Goal: Task Accomplishment & Management: Manage account settings

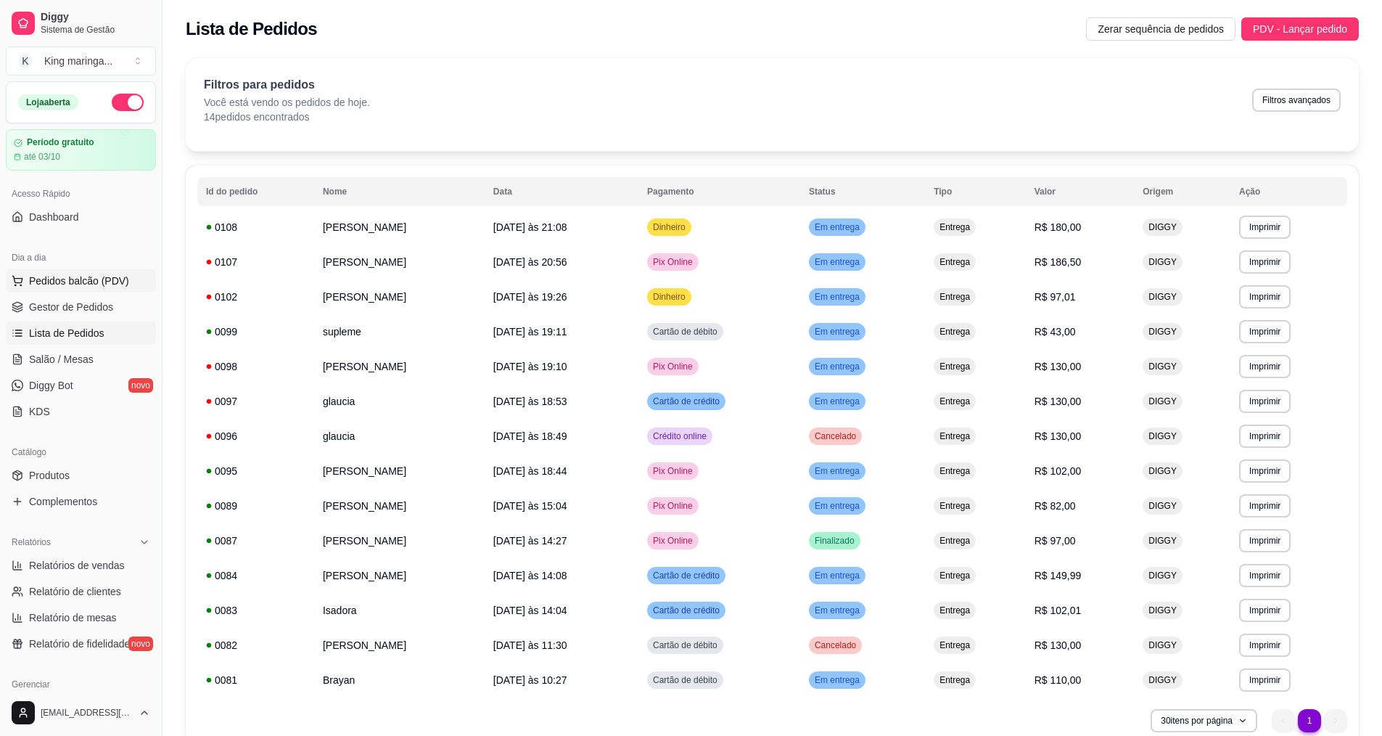
click at [76, 280] on span "Pedidos balcão (PDV)" at bounding box center [79, 280] width 100 height 15
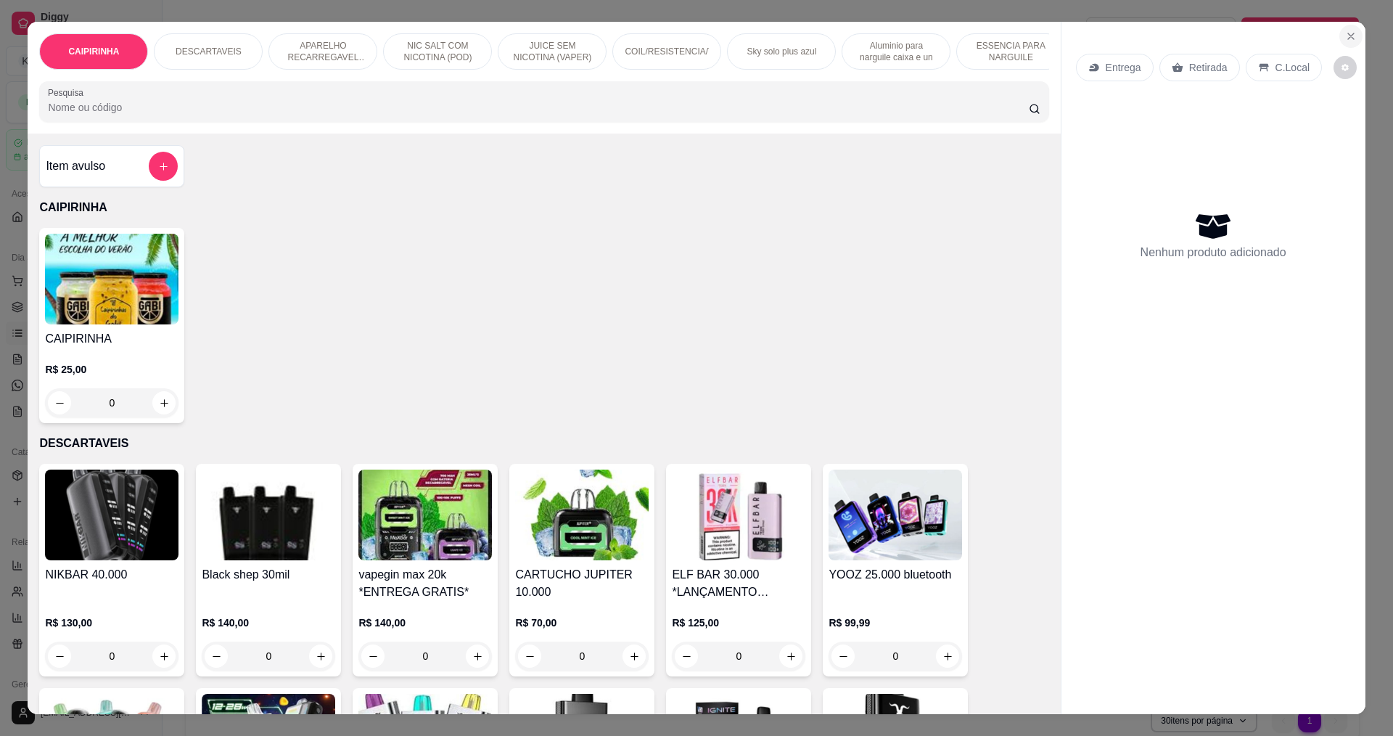
click at [1345, 42] on icon "Close" at bounding box center [1351, 36] width 12 height 12
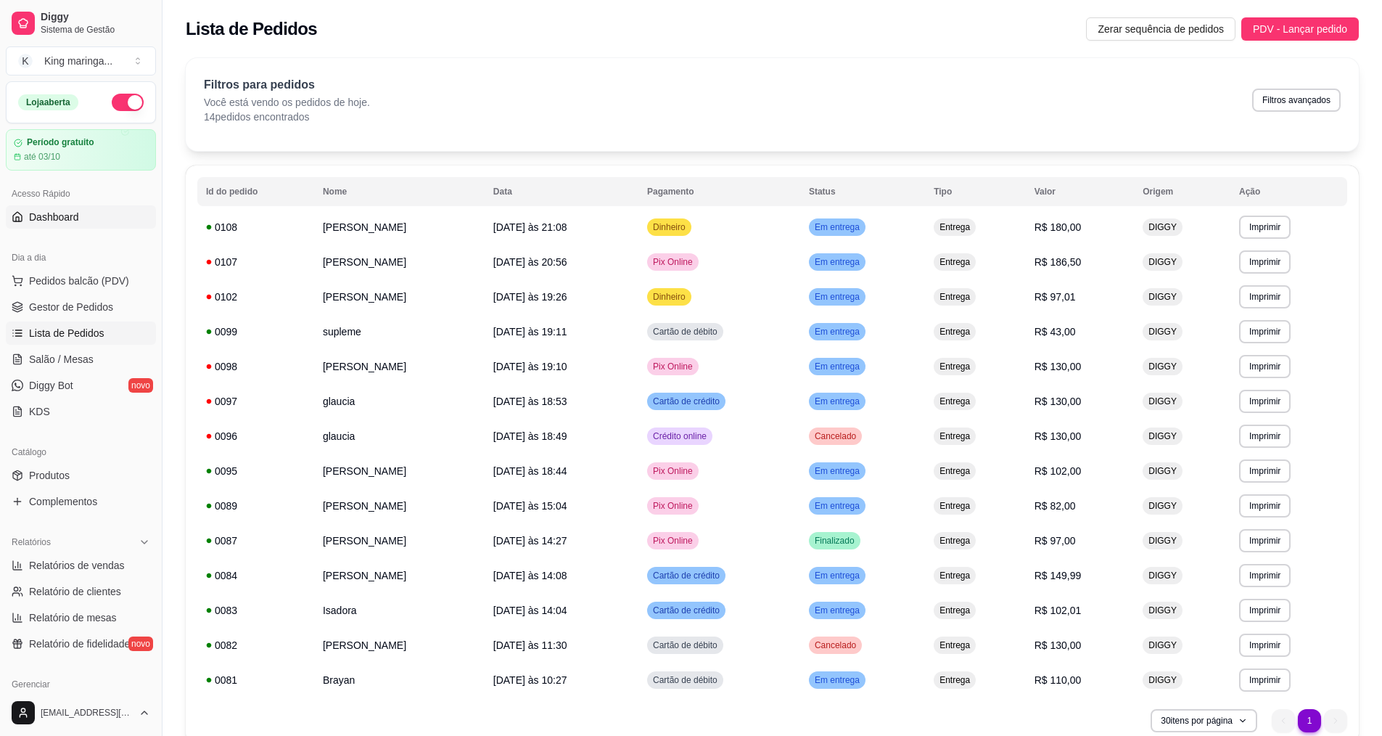
click at [98, 226] on link "Dashboard" at bounding box center [81, 216] width 150 height 23
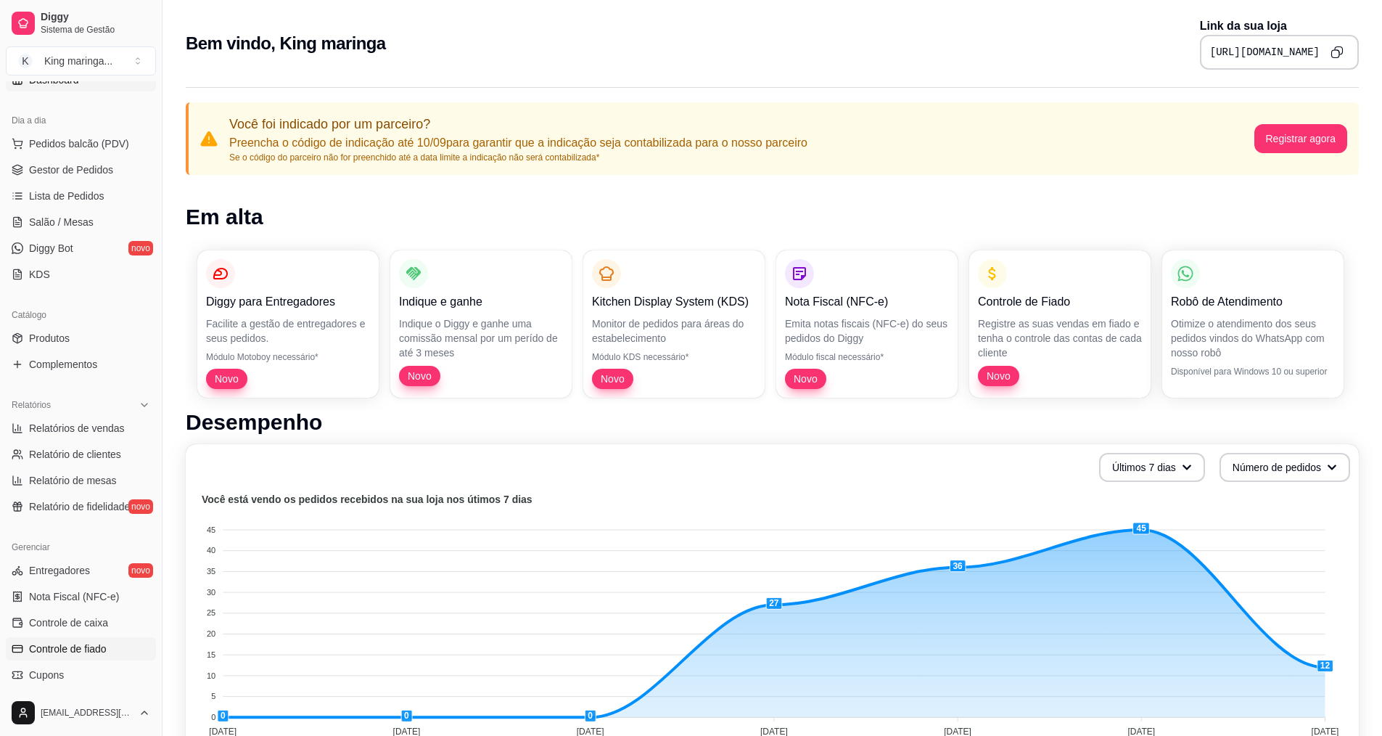
scroll to position [290, 0]
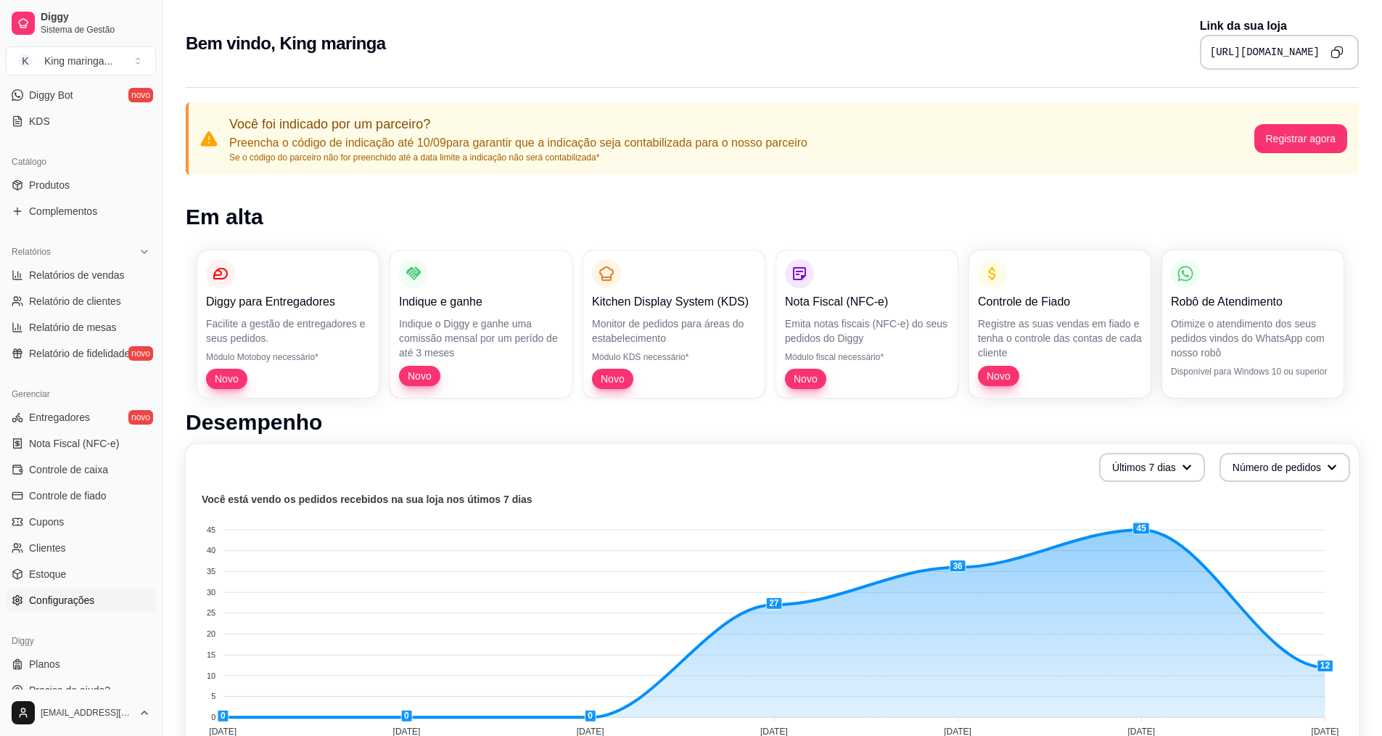
click at [53, 603] on span "Configurações" at bounding box center [61, 600] width 65 height 15
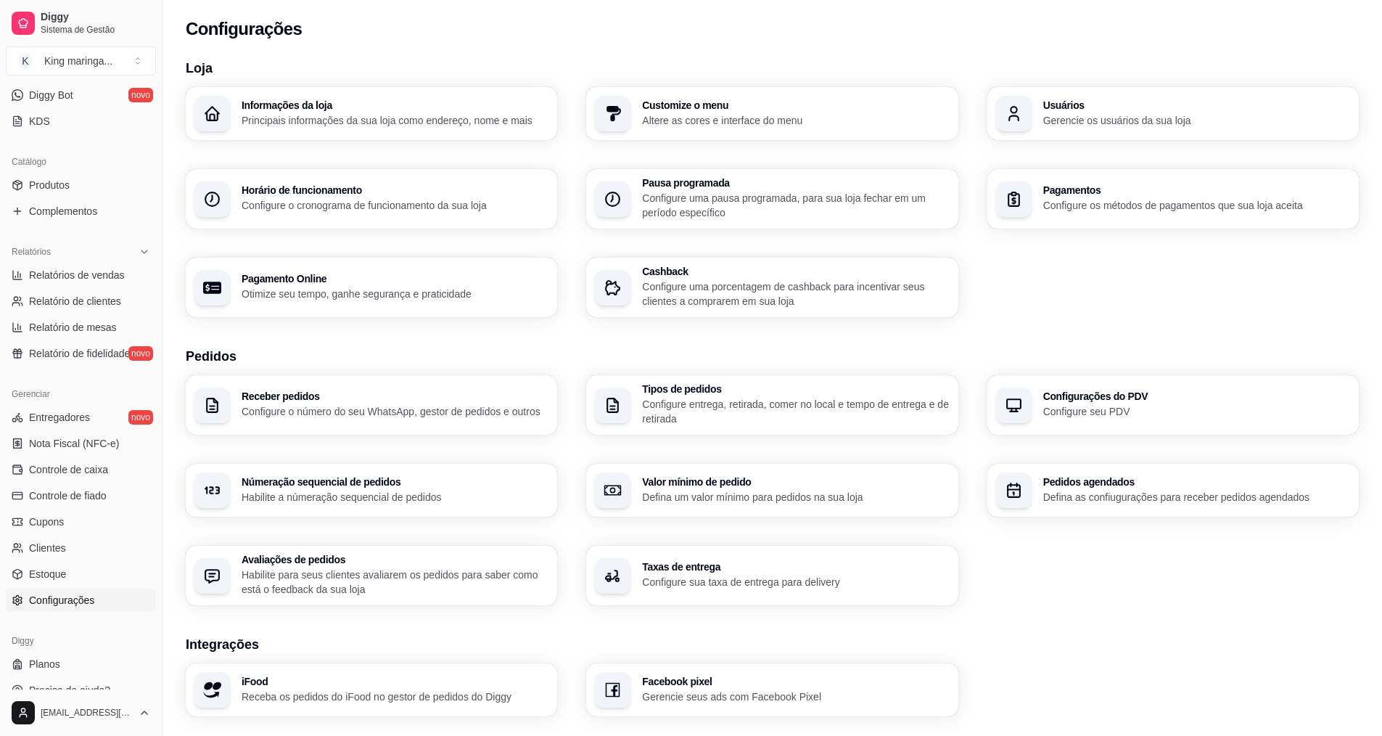
click at [666, 379] on div "Tipos de pedidos Configure entrega, retirada, comer no local e tempo de entrega…" at bounding box center [771, 404] width 371 height 59
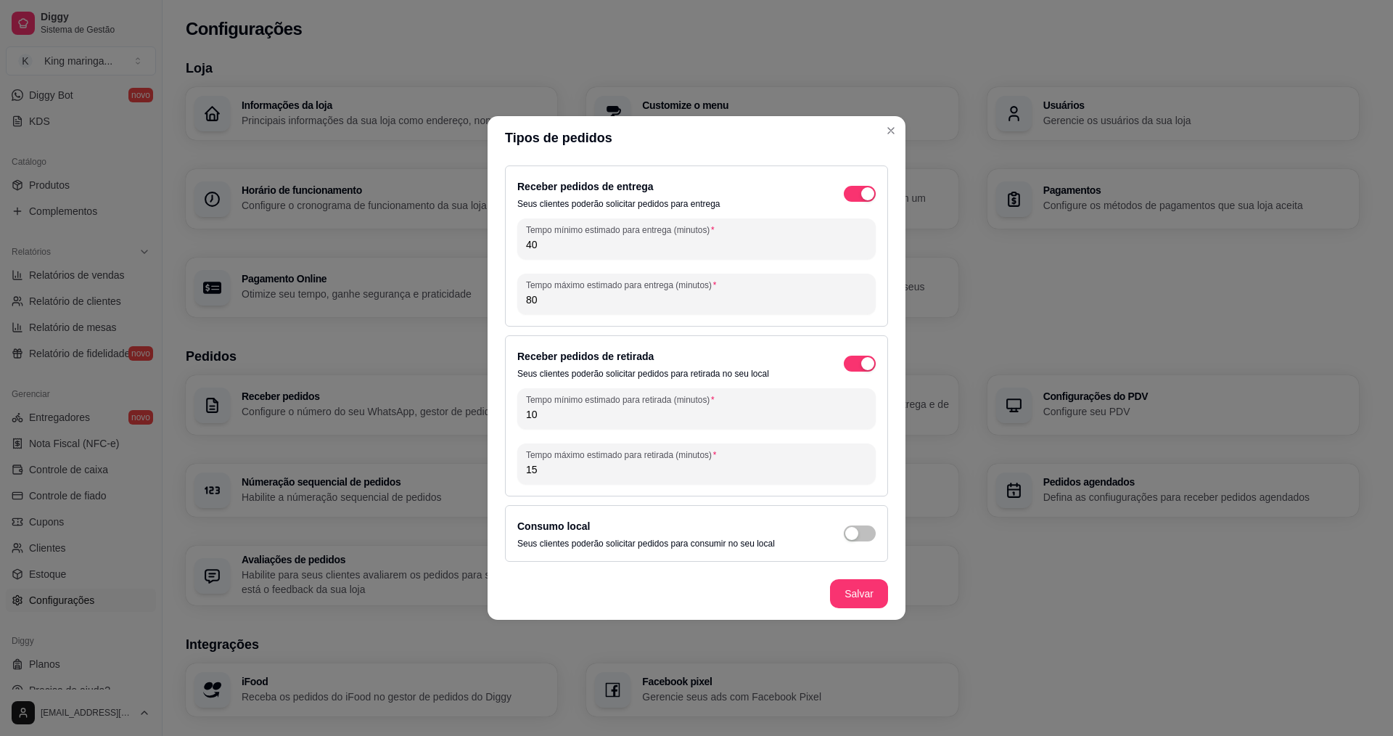
click at [865, 186] on span "button" at bounding box center [860, 194] width 32 height 16
